Goal: Information Seeking & Learning: Learn about a topic

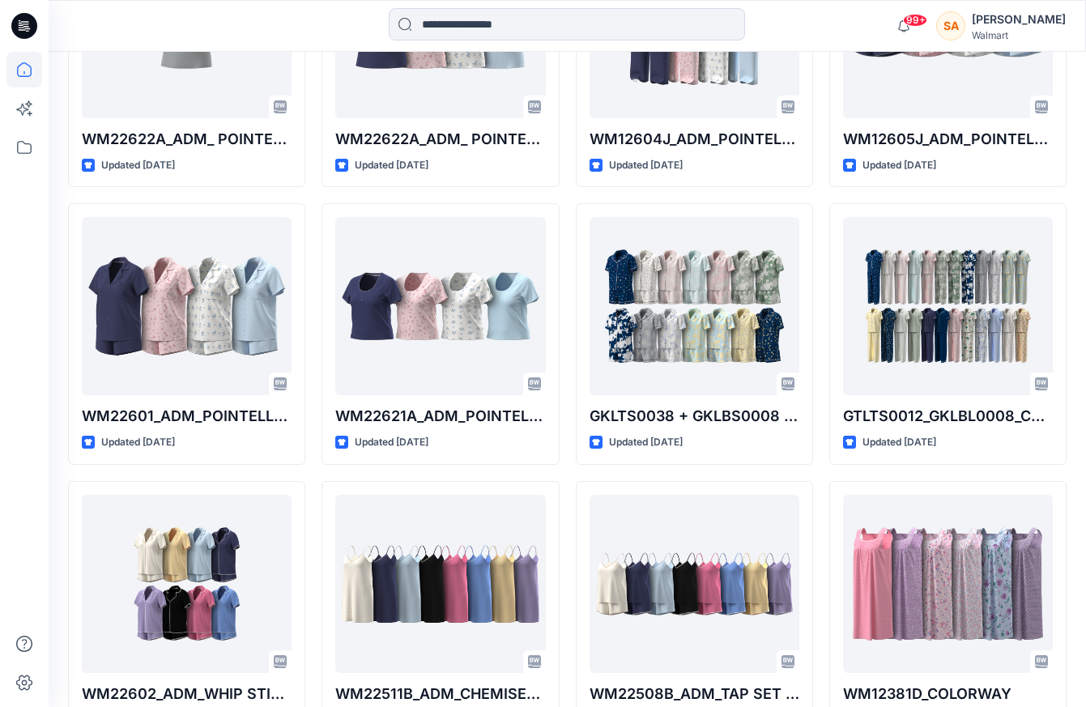
scroll to position [1395, 0]
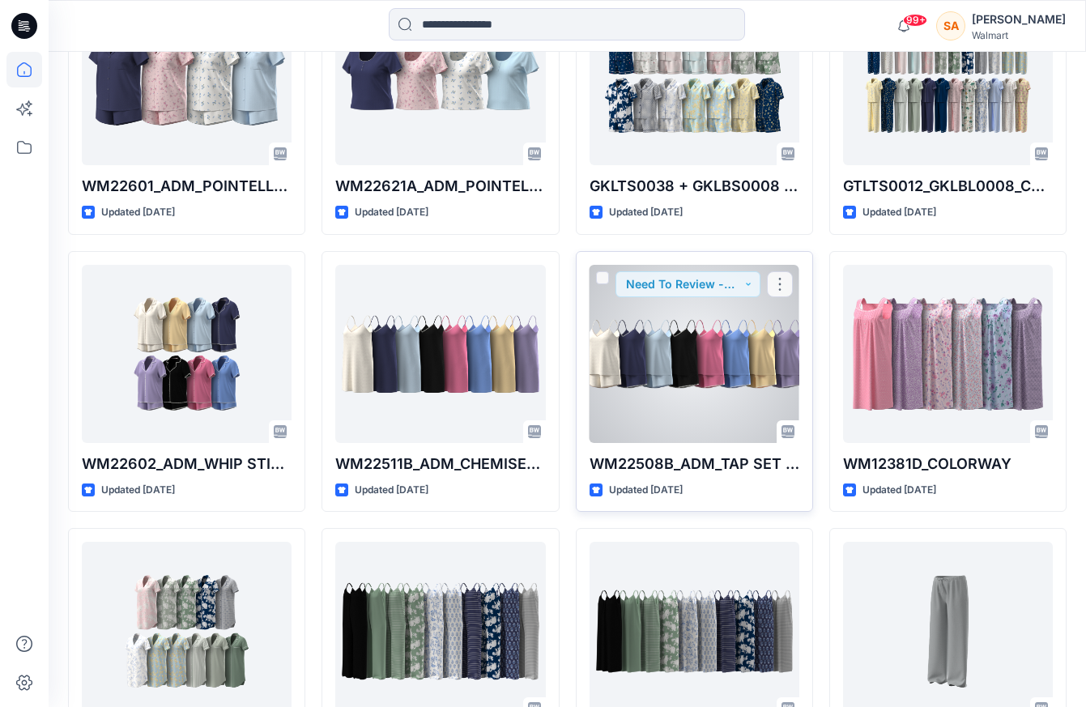
click at [734, 369] on div at bounding box center [694, 354] width 210 height 178
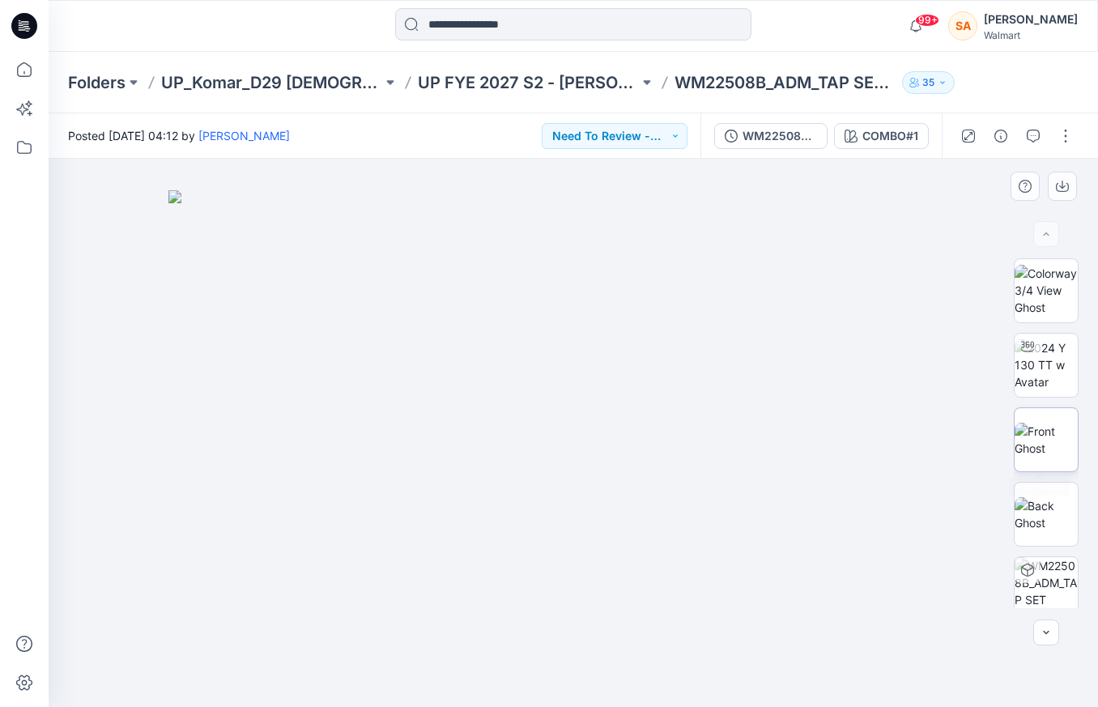
click at [1048, 428] on img at bounding box center [1046, 440] width 63 height 34
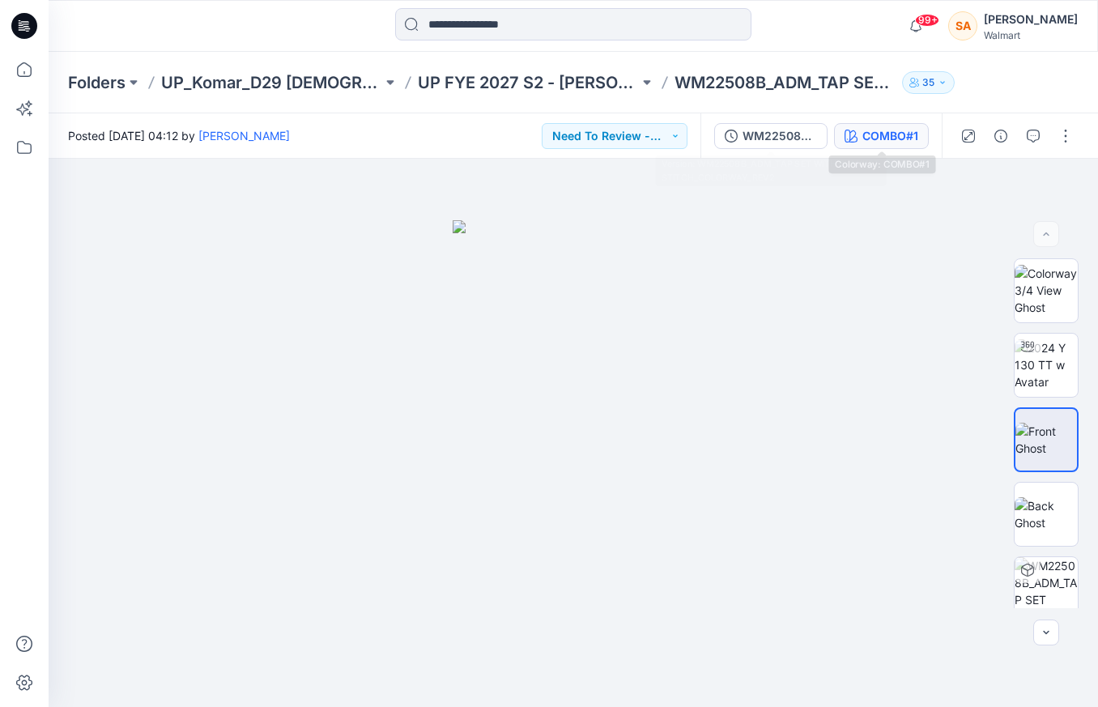
click at [881, 144] on div "COMBO#1" at bounding box center [890, 136] width 56 height 18
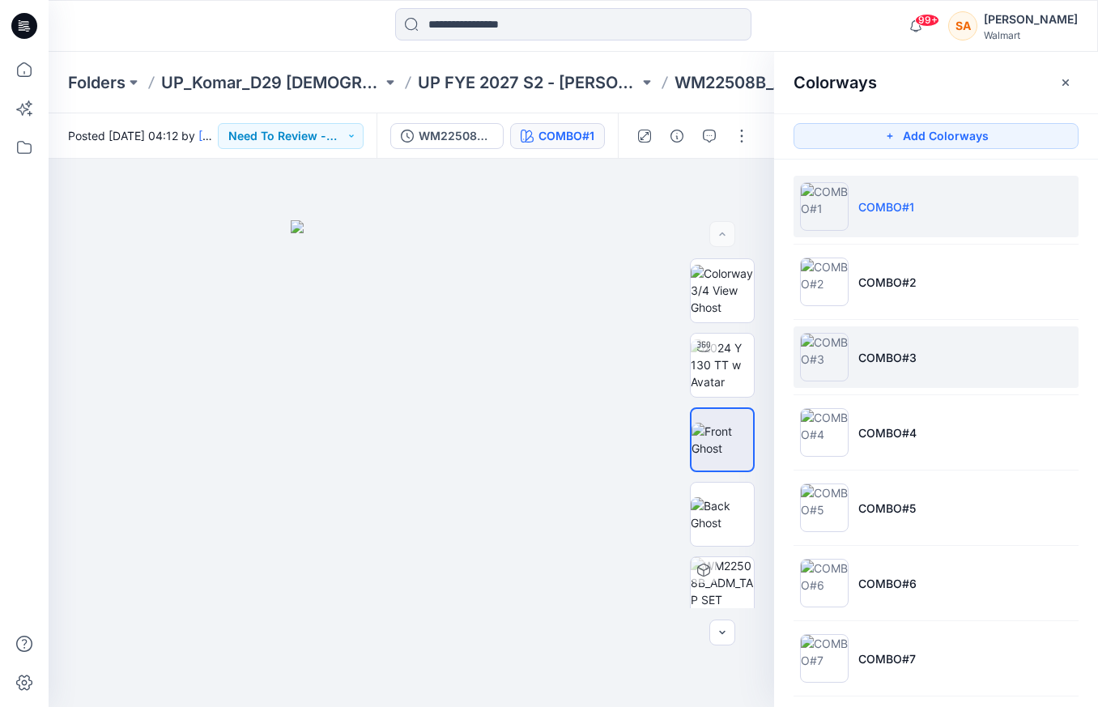
click at [868, 374] on li "COMBO#3" at bounding box center [936, 357] width 285 height 62
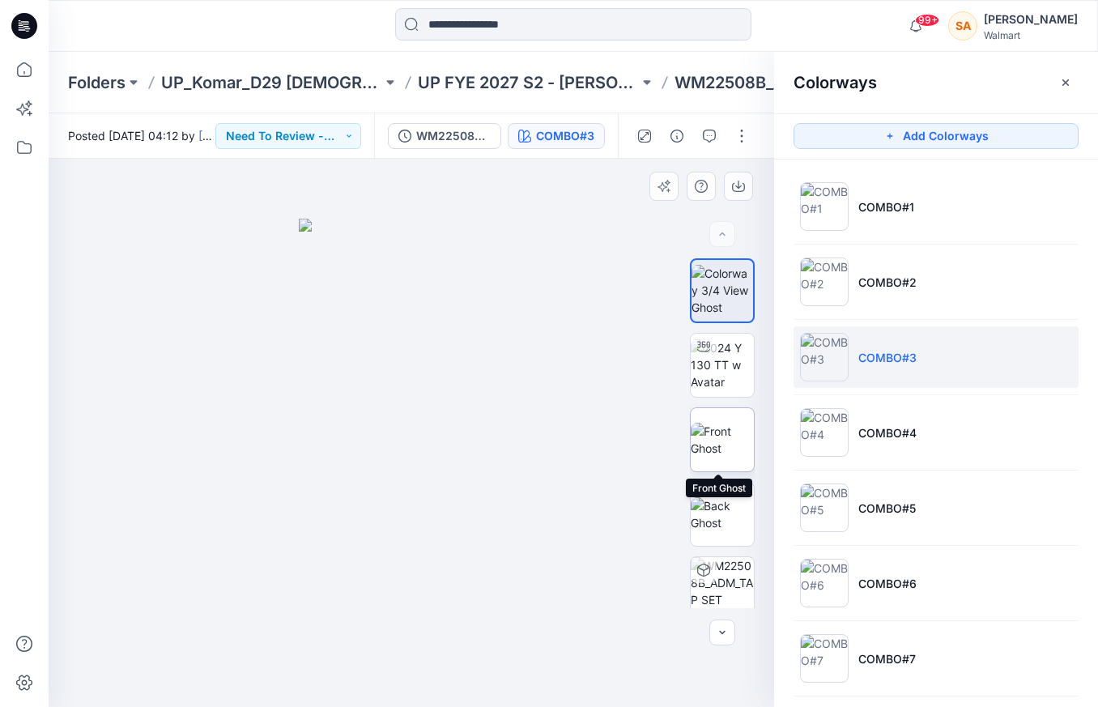
click at [721, 427] on img at bounding box center [722, 440] width 63 height 34
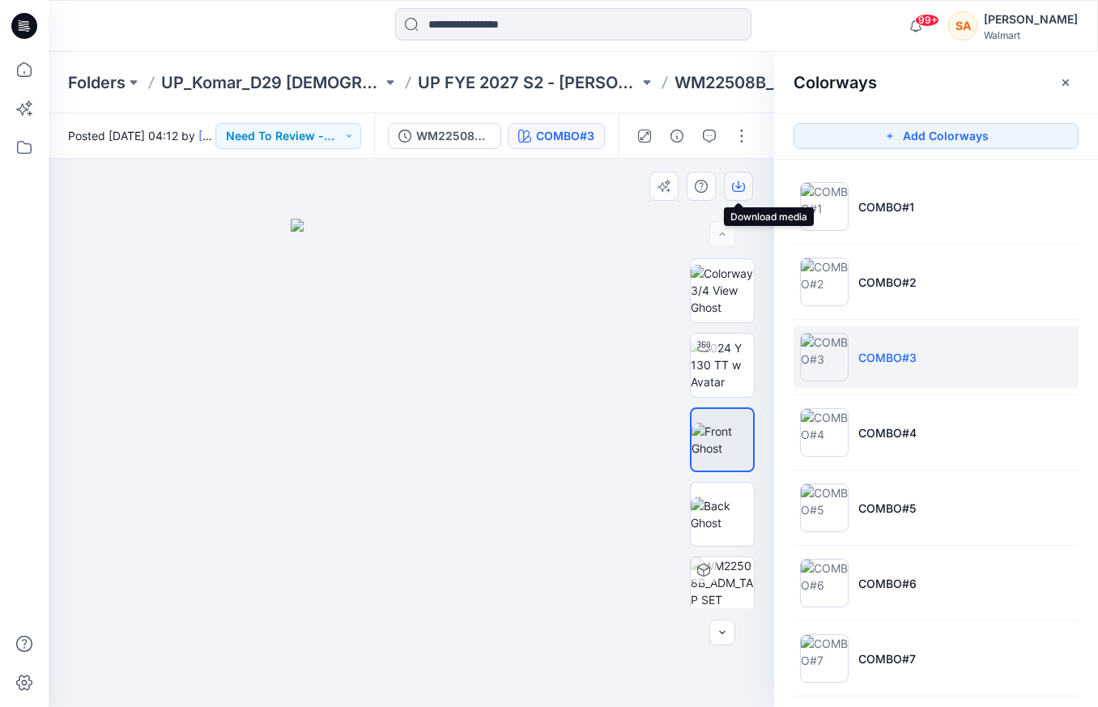
click at [740, 183] on icon "button" at bounding box center [738, 186] width 13 height 13
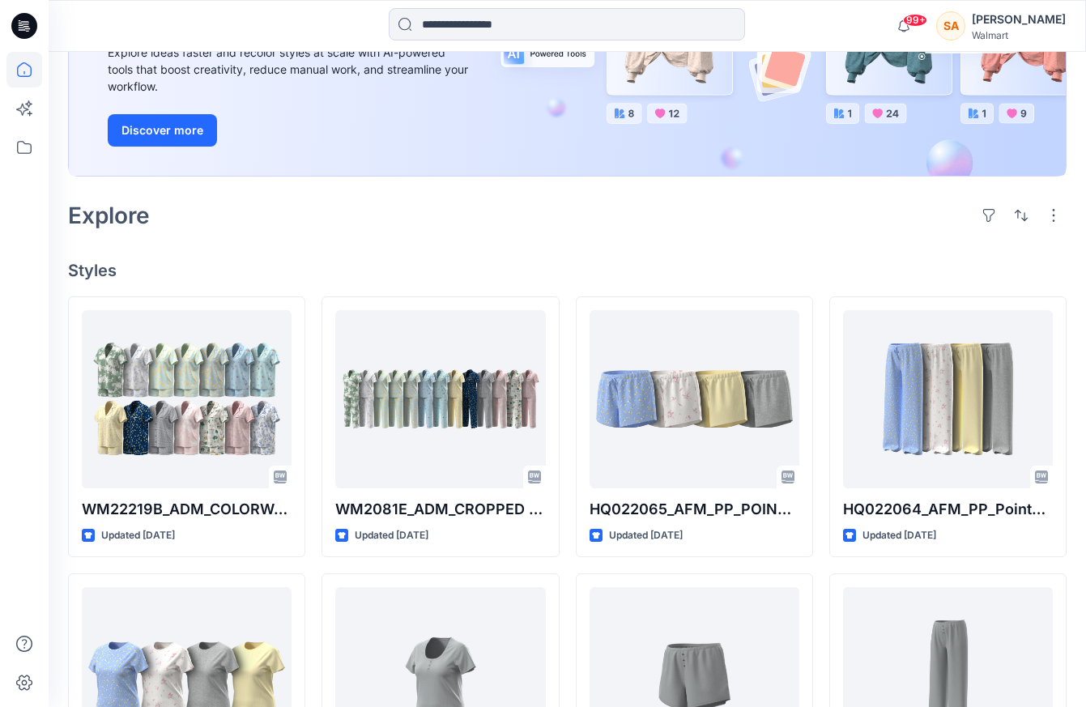
scroll to position [400, 0]
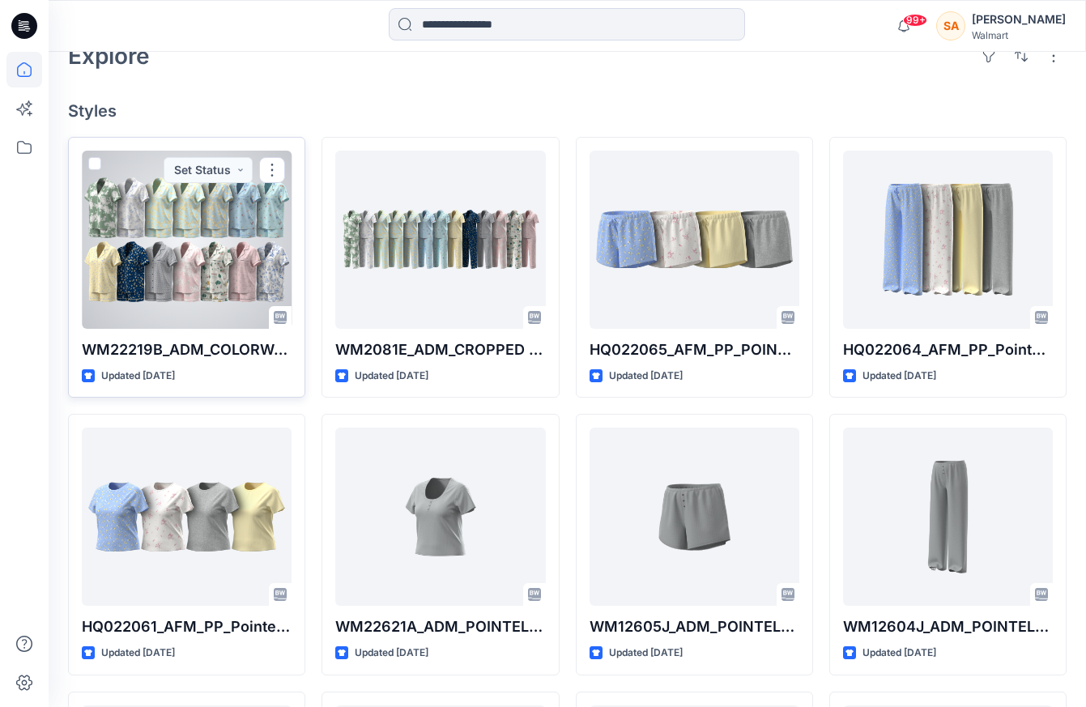
click at [195, 237] on div at bounding box center [187, 240] width 210 height 178
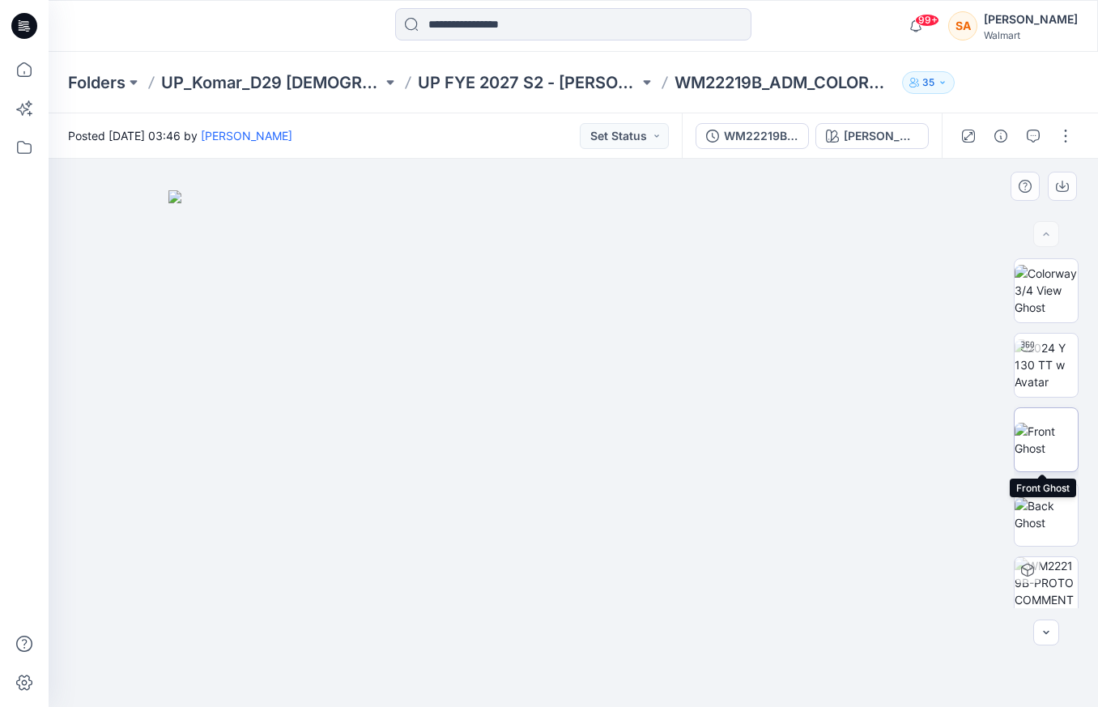
click at [1048, 436] on img at bounding box center [1046, 440] width 63 height 34
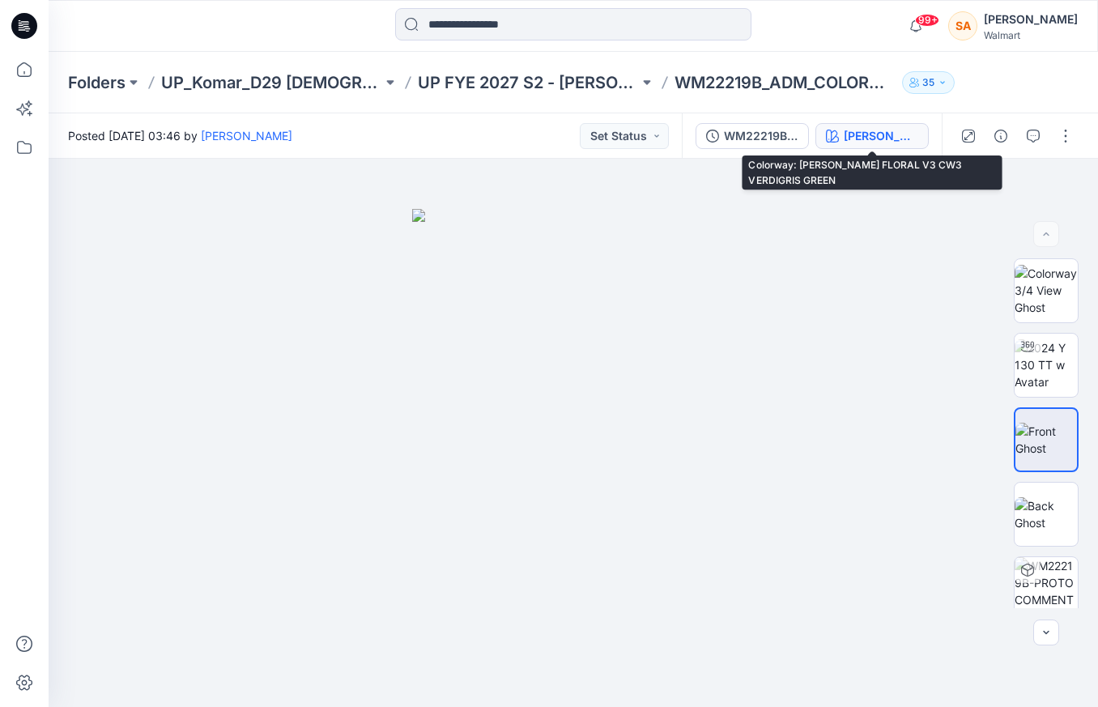
click at [895, 143] on div "[PERSON_NAME] FLORAL V3 CW3 VERDIGRIS GREEN" at bounding box center [881, 136] width 74 height 18
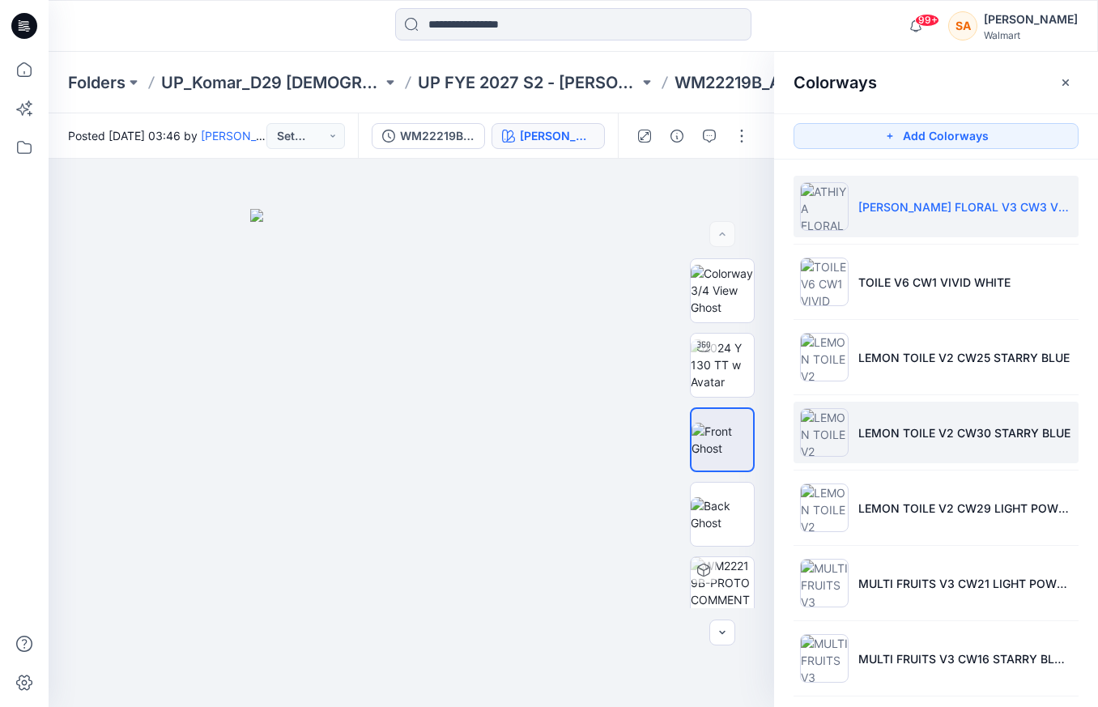
click at [984, 440] on p "LEMON TOILE V2 CW30 STARRY BLUE" at bounding box center [964, 432] width 212 height 17
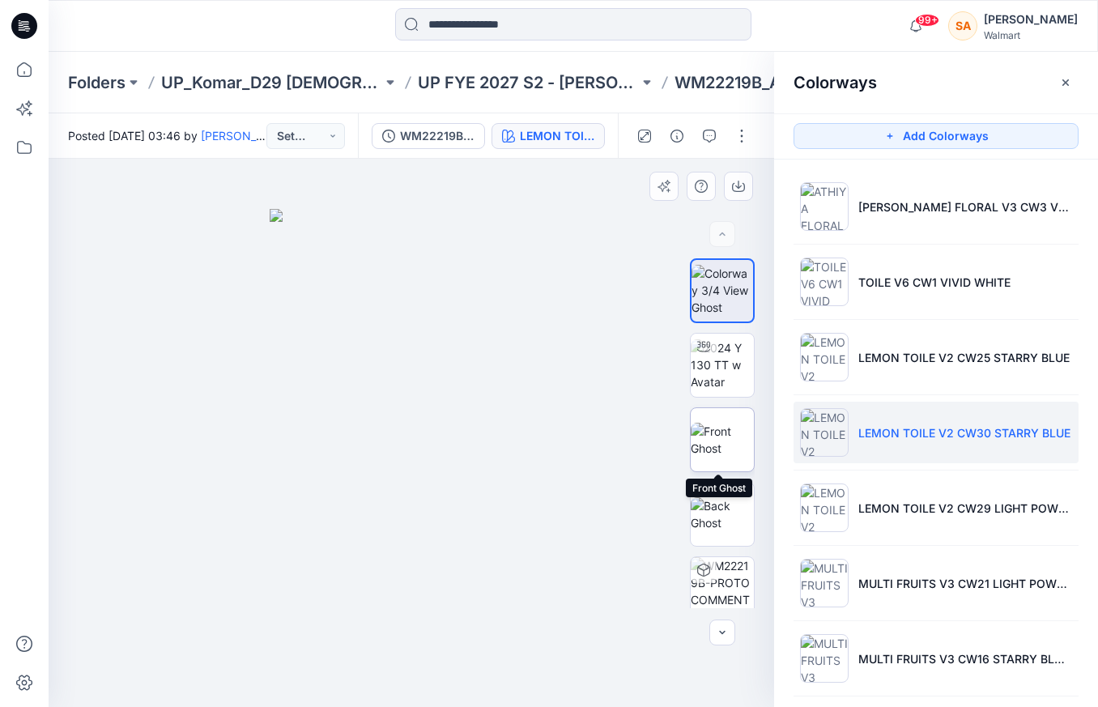
click at [713, 431] on img at bounding box center [722, 440] width 63 height 34
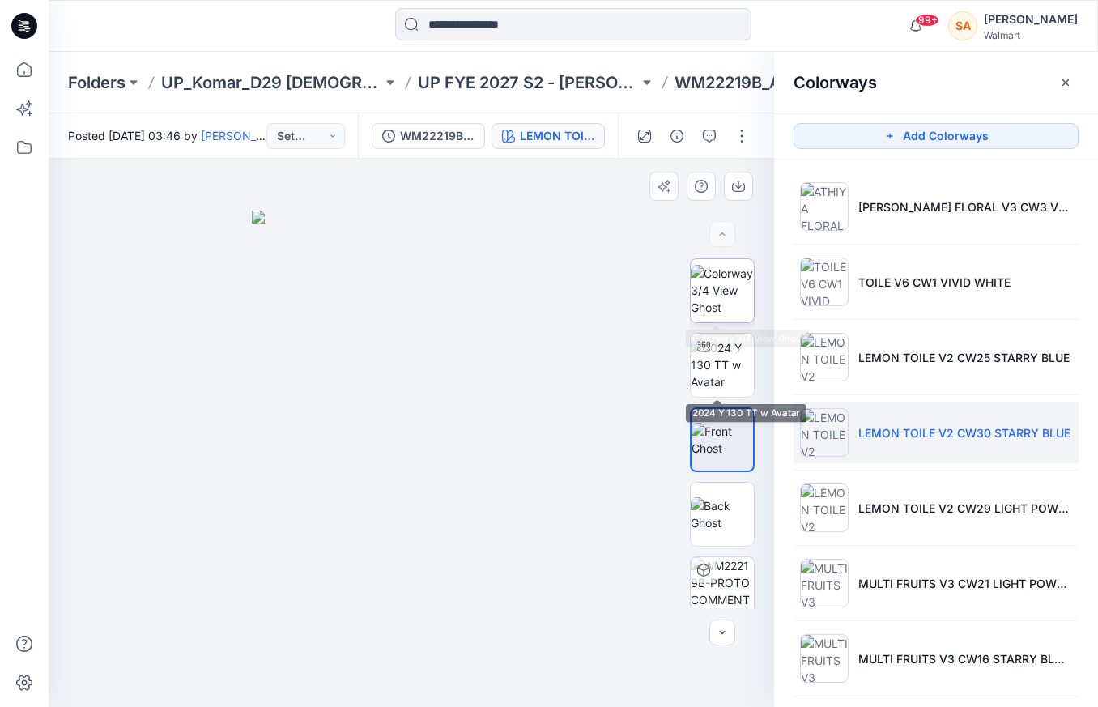
click at [721, 300] on img at bounding box center [722, 290] width 63 height 51
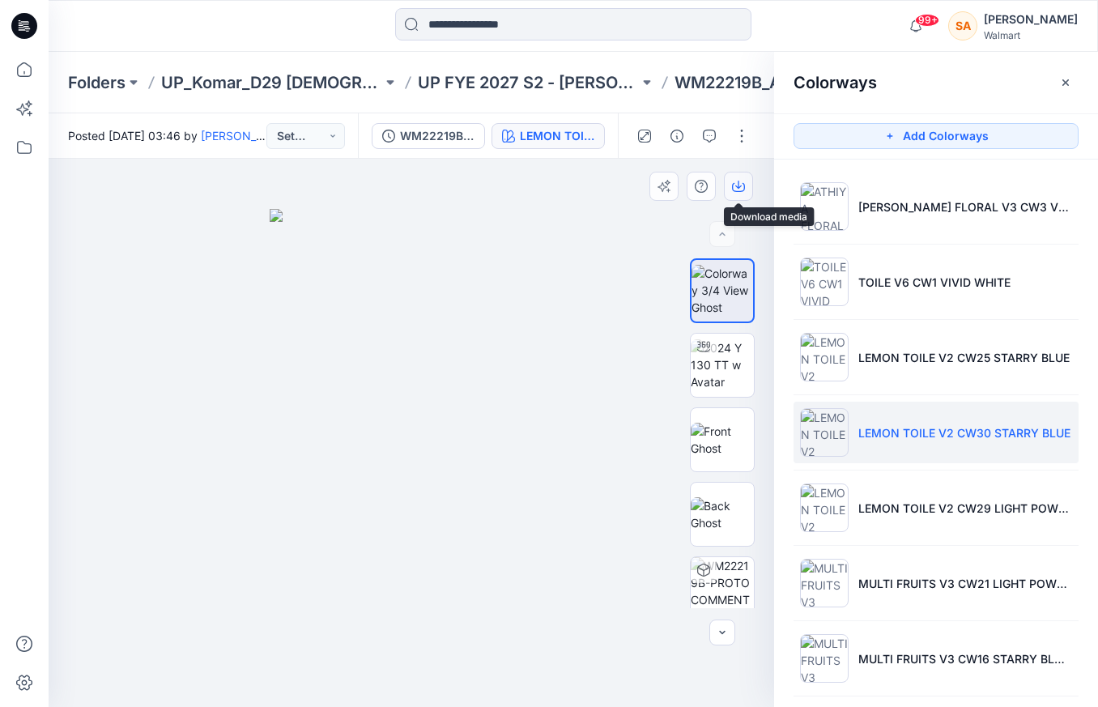
click at [743, 177] on button "button" at bounding box center [738, 186] width 29 height 29
click at [711, 431] on img at bounding box center [722, 440] width 63 height 34
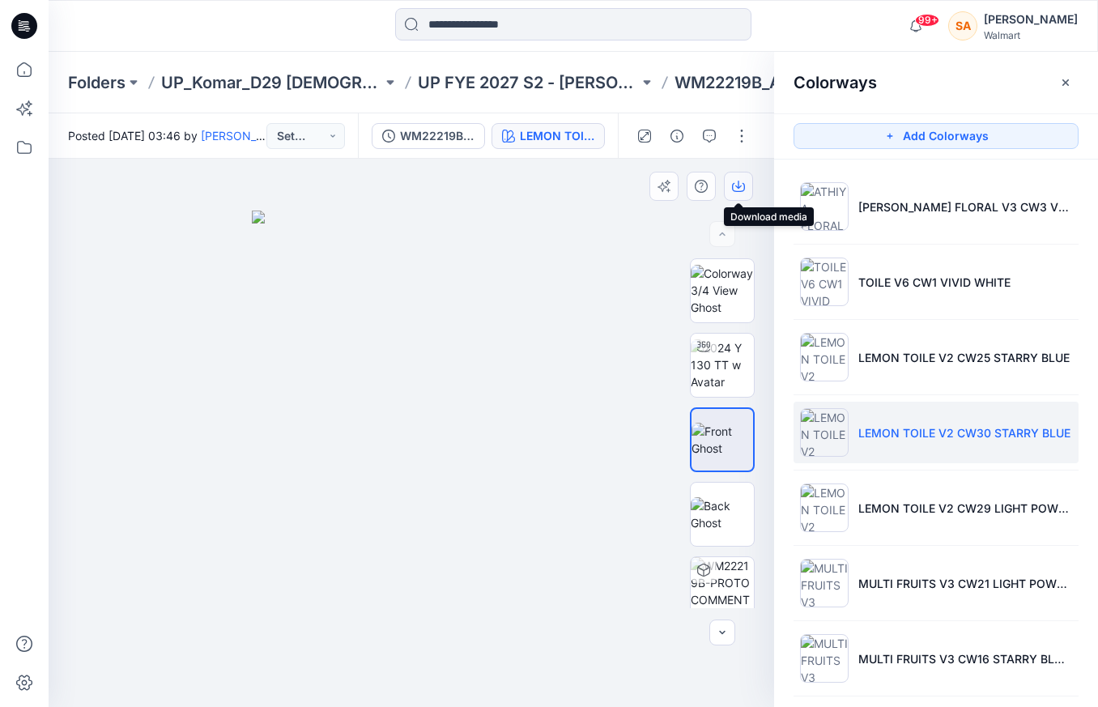
click at [734, 186] on icon "button" at bounding box center [738, 186] width 13 height 13
click at [1062, 79] on icon "button" at bounding box center [1065, 82] width 13 height 13
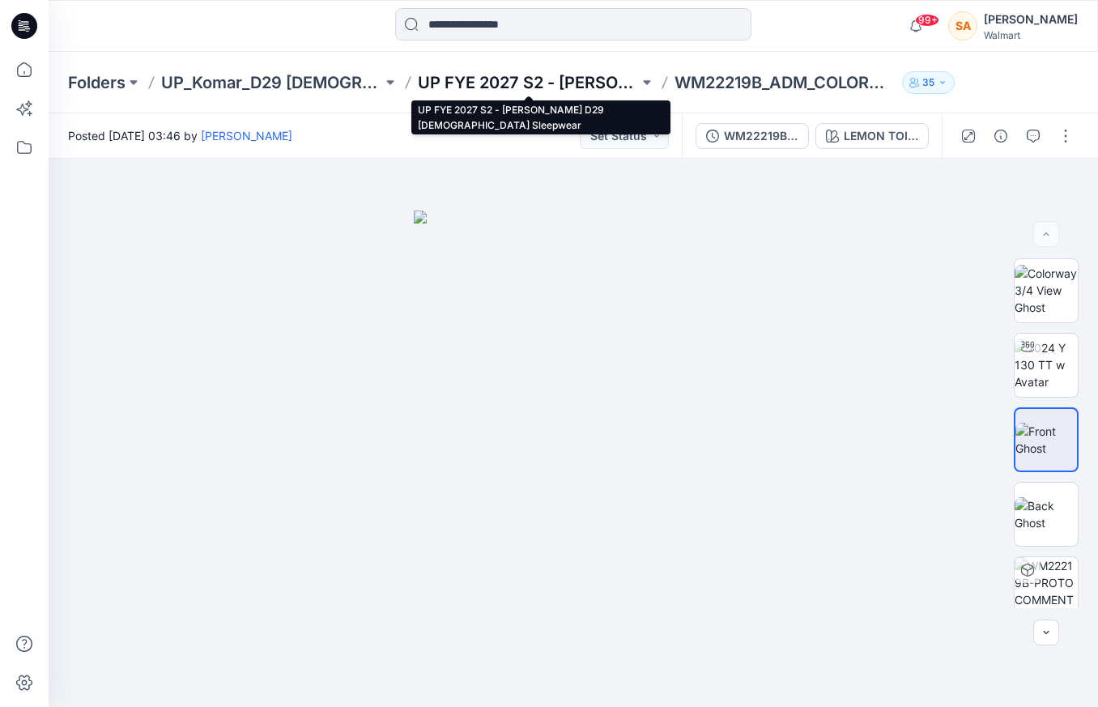
click at [611, 87] on p "UP FYE 2027 S2 - [PERSON_NAME] D29 [DEMOGRAPHIC_DATA] Sleepwear" at bounding box center [528, 82] width 221 height 23
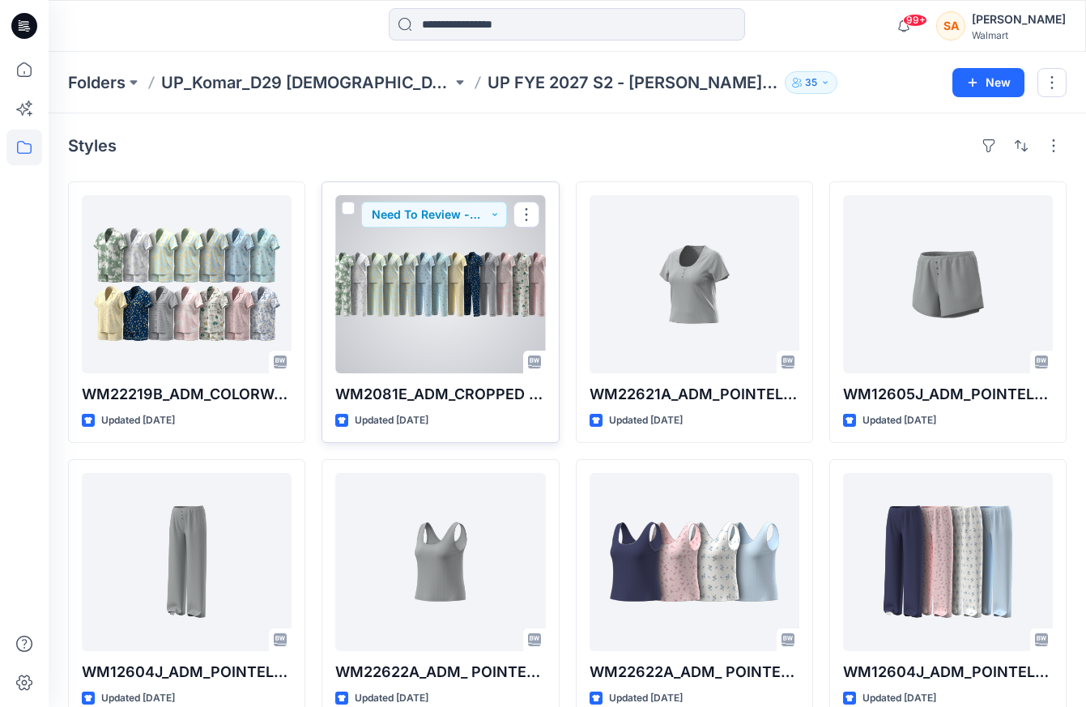
click at [397, 304] on div at bounding box center [440, 284] width 210 height 178
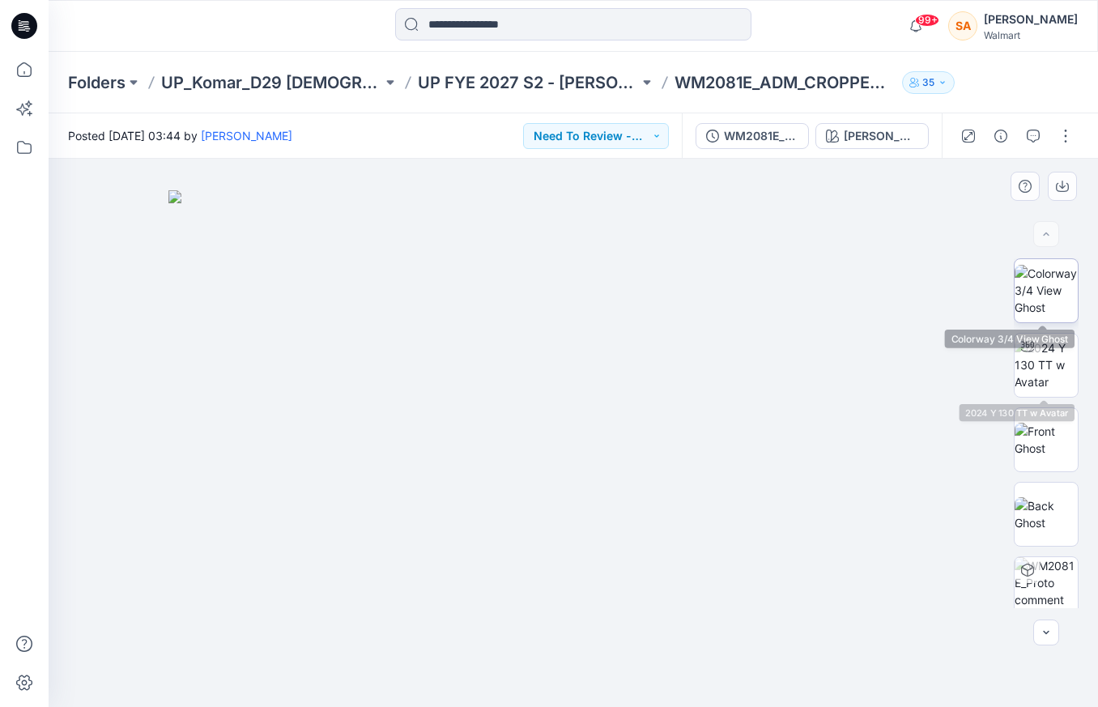
click at [1036, 290] on img at bounding box center [1046, 290] width 63 height 51
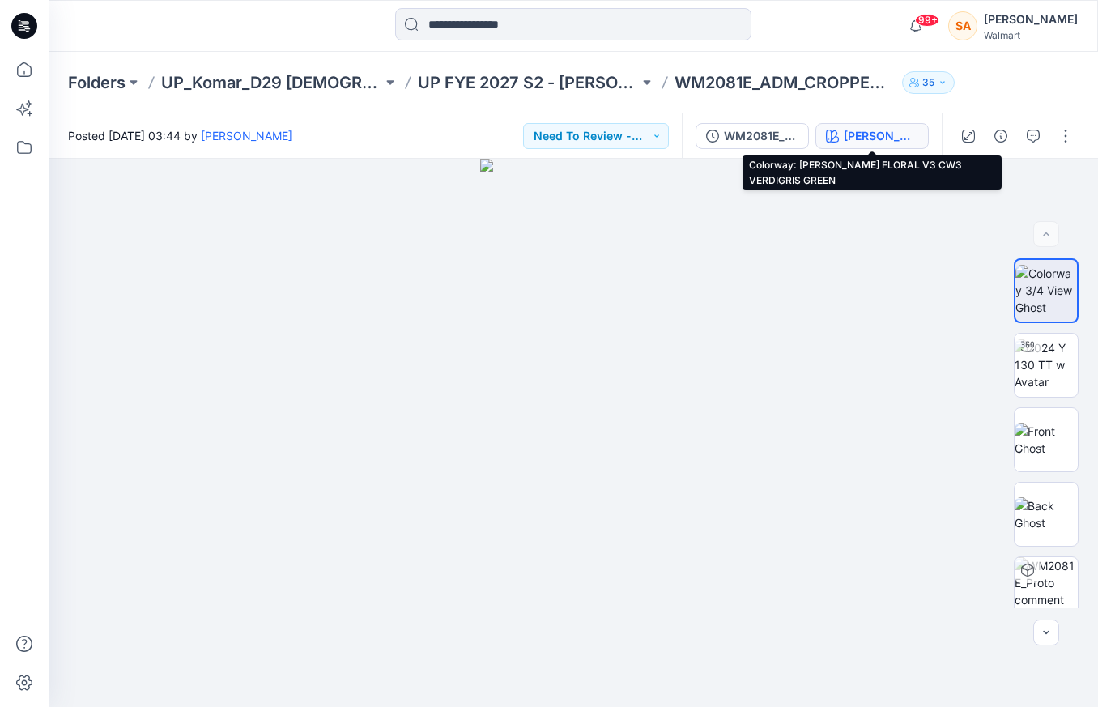
click at [842, 125] on button "[PERSON_NAME] FLORAL V3 CW3 VERDIGRIS GREEN" at bounding box center [871, 136] width 113 height 26
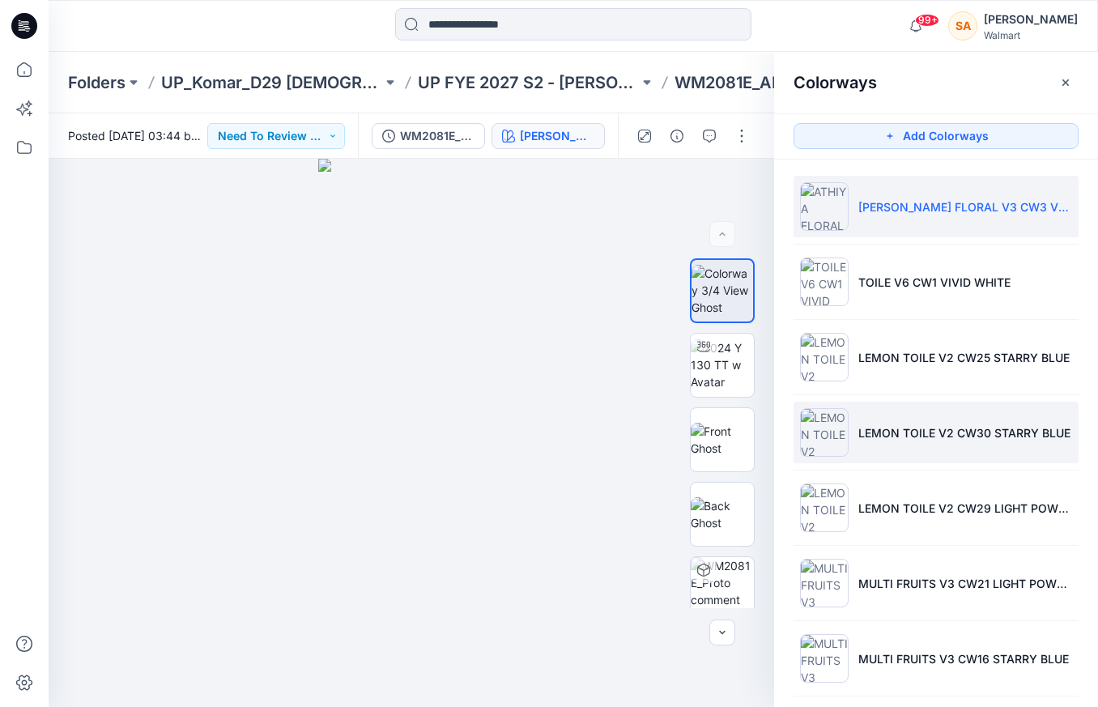
click at [1017, 435] on p "LEMON TOILE V2 CW30 STARRY BLUE" at bounding box center [964, 432] width 212 height 17
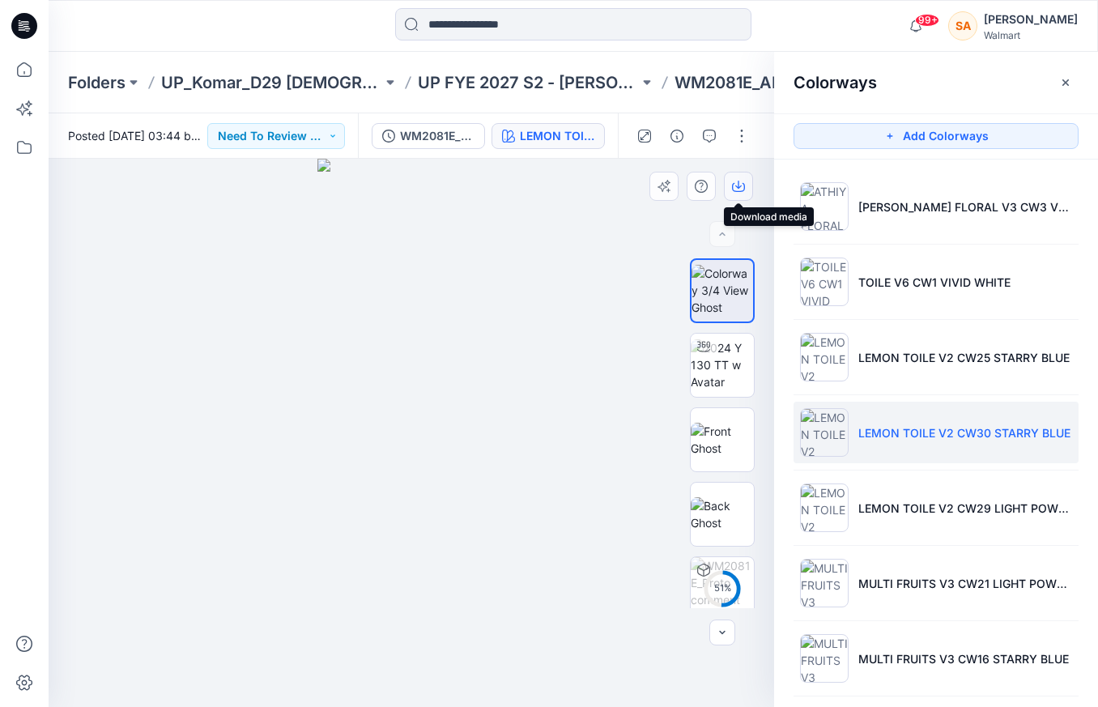
click at [741, 181] on icon "button" at bounding box center [738, 186] width 13 height 13
drag, startPoint x: 730, startPoint y: 410, endPoint x: 732, endPoint y: 376, distance: 34.1
click at [730, 423] on img at bounding box center [722, 440] width 63 height 34
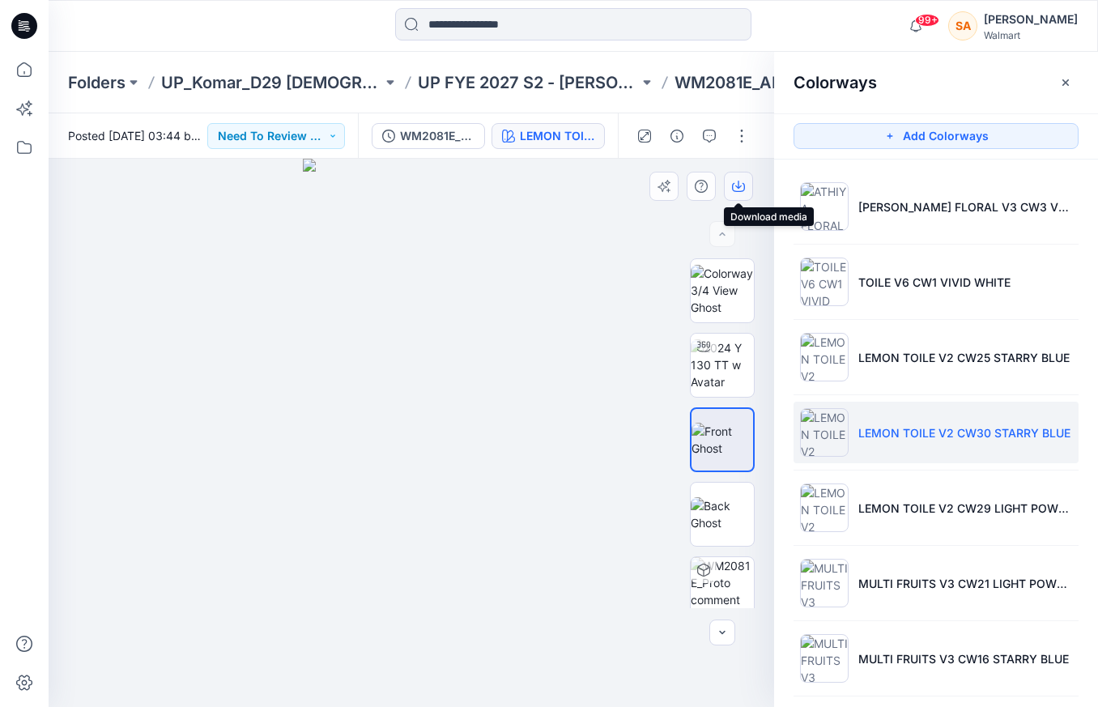
click at [736, 184] on icon "button" at bounding box center [738, 186] width 13 height 13
click at [1078, 85] on button "button" at bounding box center [1066, 83] width 26 height 26
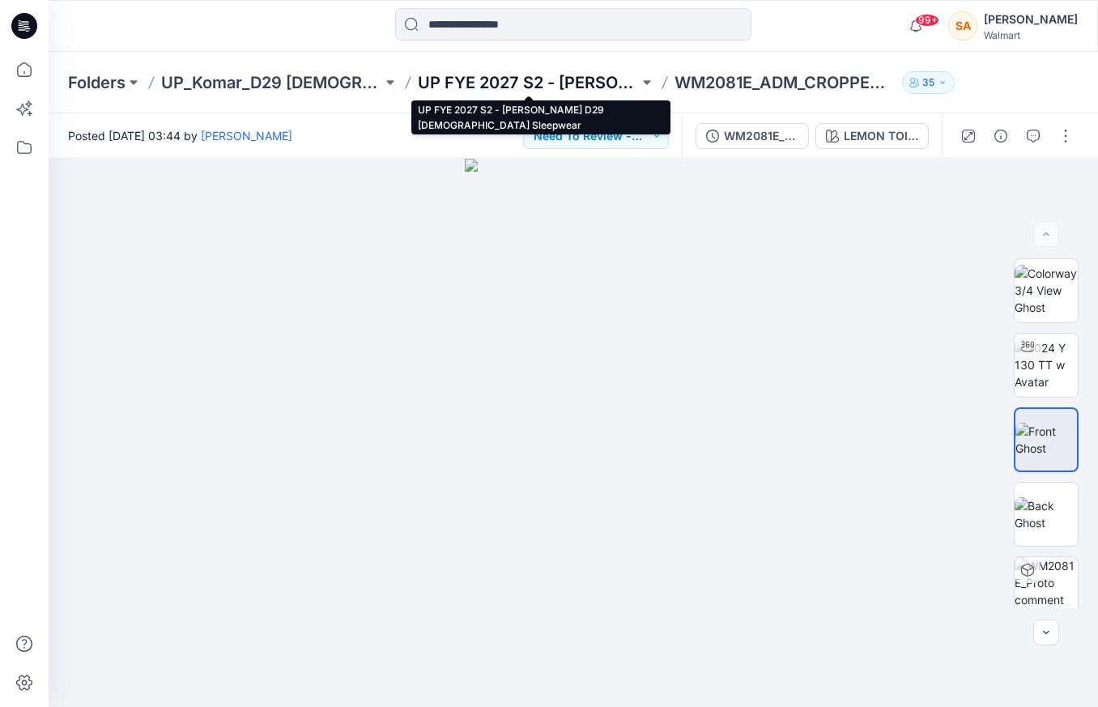
click at [592, 83] on p "UP FYE 2027 S2 - [PERSON_NAME] D29 [DEMOGRAPHIC_DATA] Sleepwear" at bounding box center [528, 82] width 221 height 23
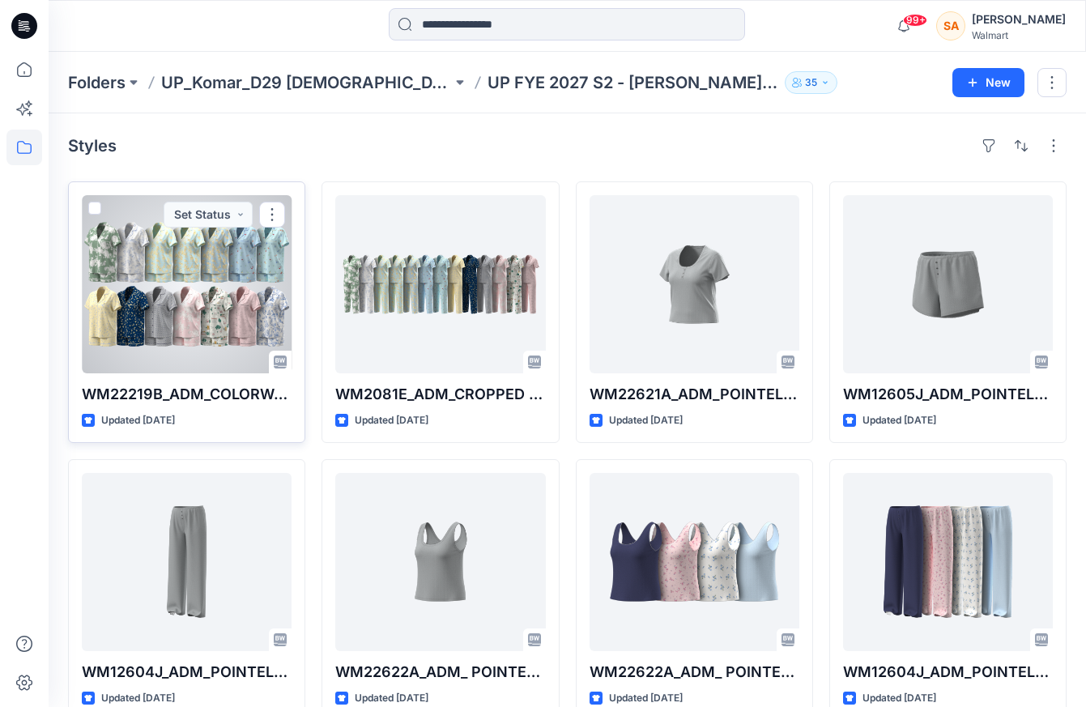
click at [219, 272] on div at bounding box center [187, 284] width 210 height 178
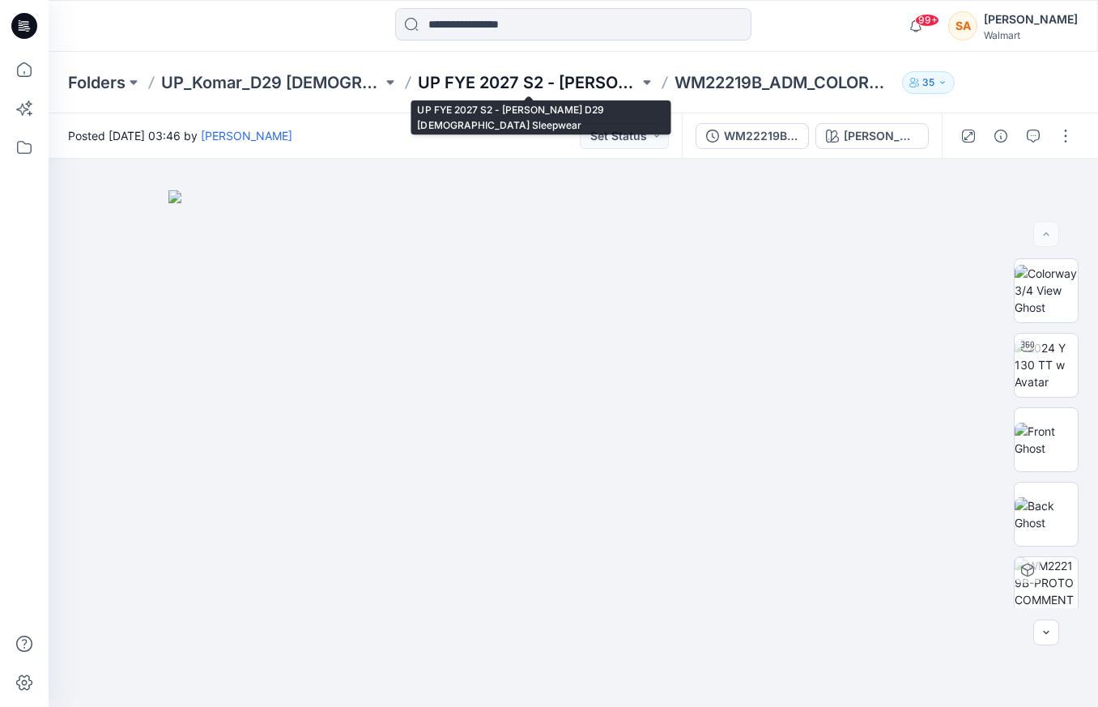
click at [534, 89] on p "UP FYE 2027 S2 - [PERSON_NAME] D29 [DEMOGRAPHIC_DATA] Sleepwear" at bounding box center [528, 82] width 221 height 23
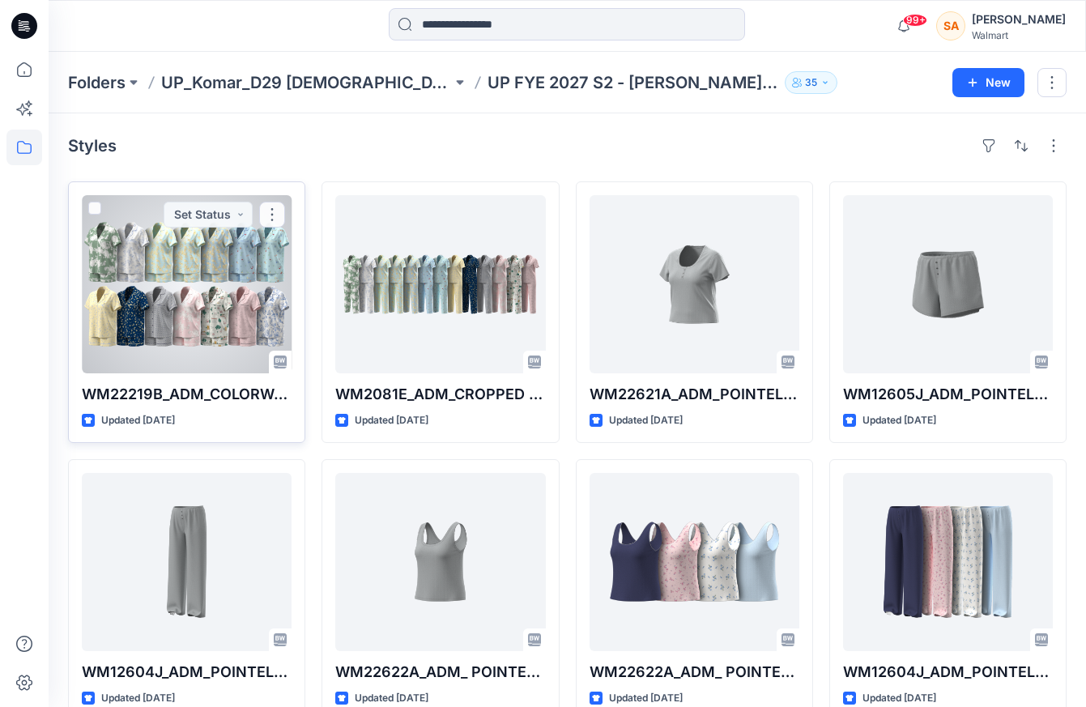
click at [159, 225] on div at bounding box center [187, 284] width 210 height 178
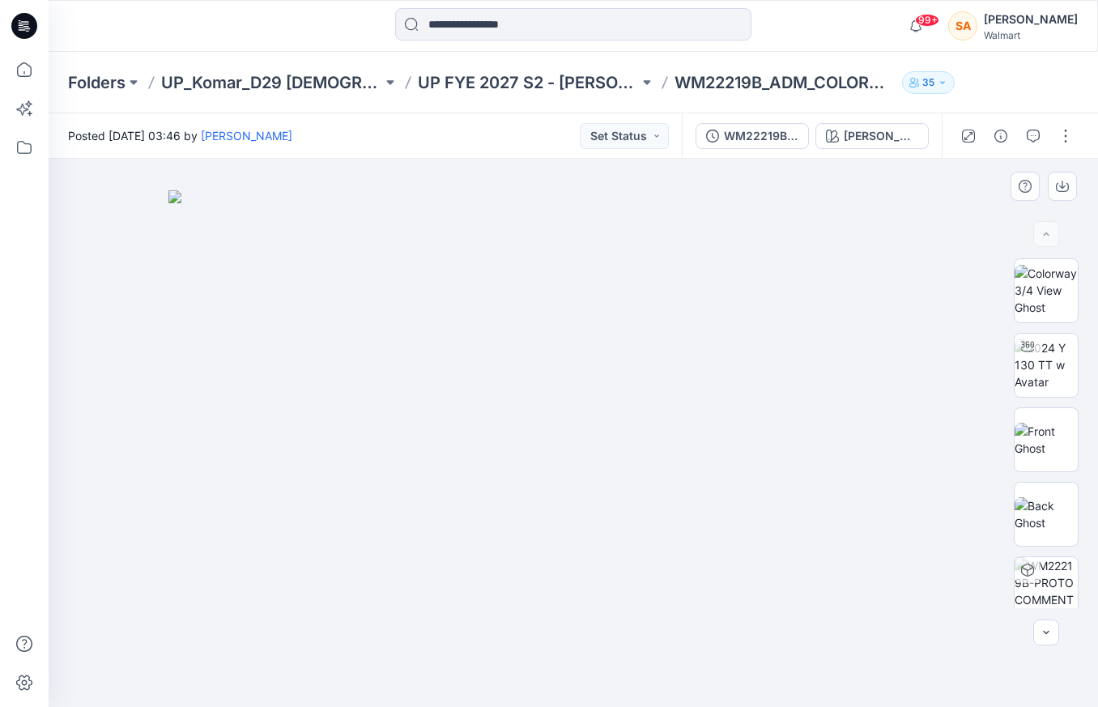
click at [790, 350] on img at bounding box center [573, 448] width 810 height 517
click at [1036, 451] on img at bounding box center [1046, 440] width 63 height 34
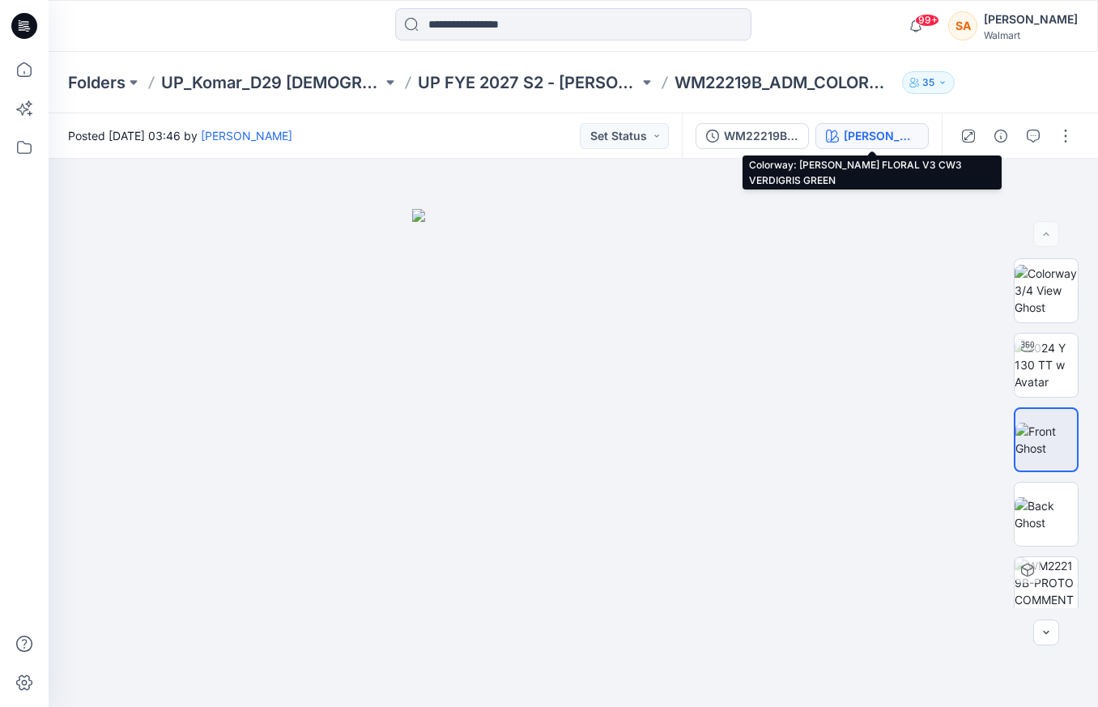
click at [857, 134] on div "[PERSON_NAME] FLORAL V3 CW3 VERDIGRIS GREEN" at bounding box center [881, 136] width 74 height 18
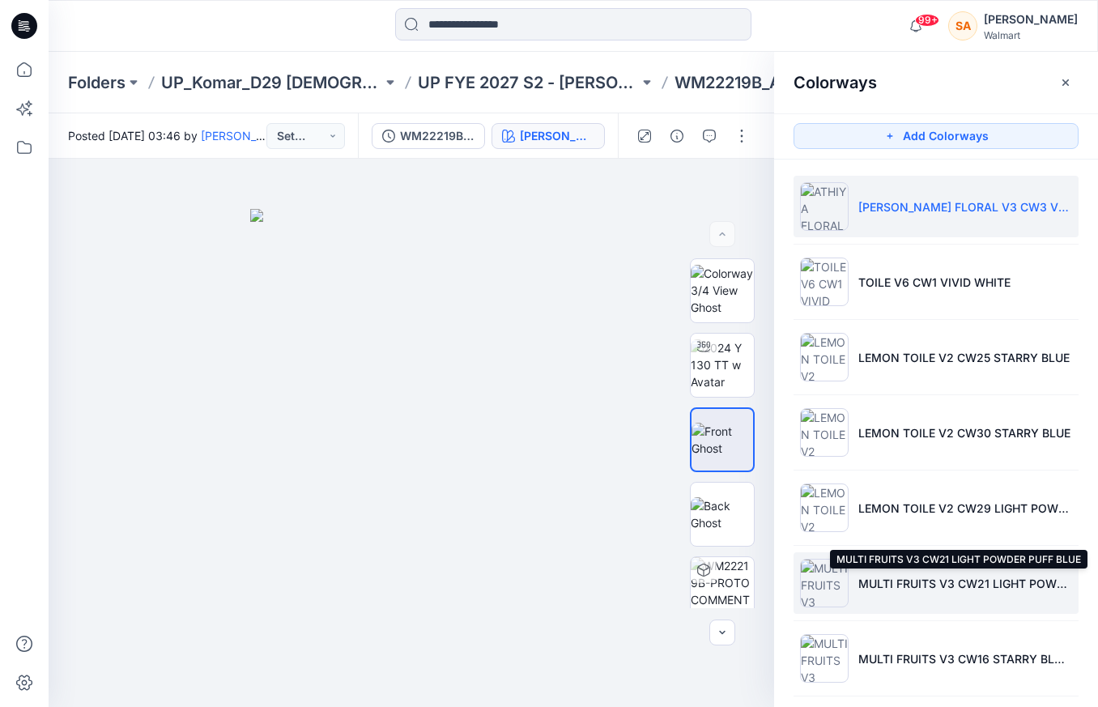
click at [983, 579] on p "MULTI FRUITS V3 CW21 LIGHT POWDER PUFF BLUE" at bounding box center [965, 583] width 214 height 17
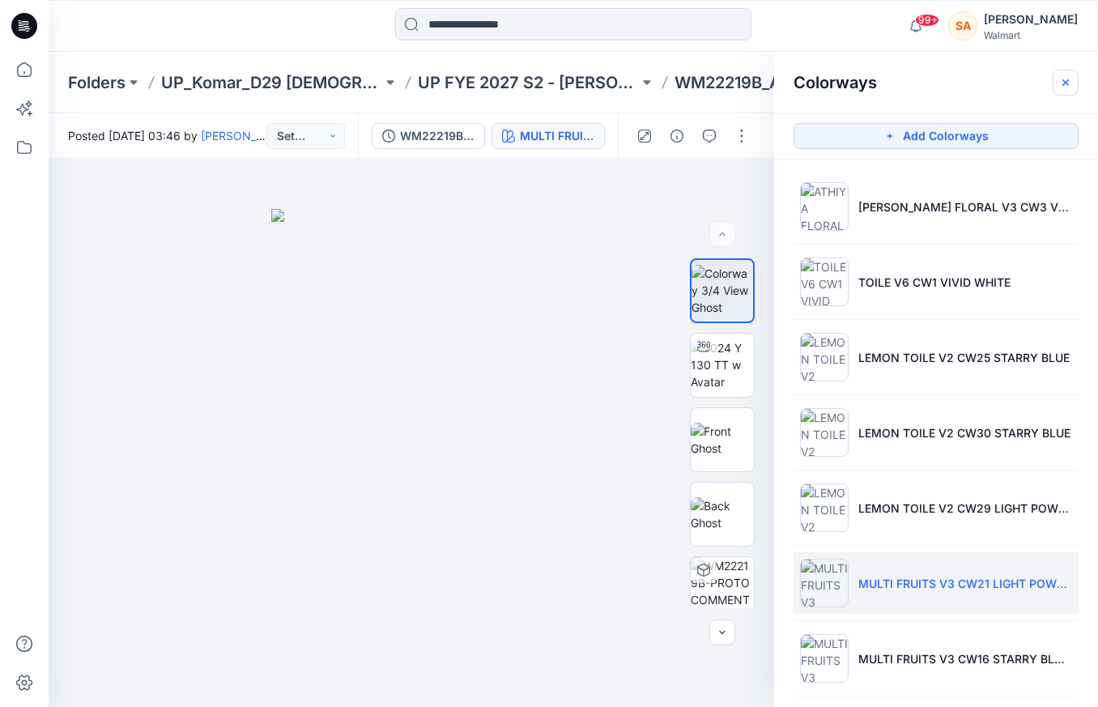
click at [1053, 83] on button "button" at bounding box center [1066, 83] width 26 height 26
